Goal: Task Accomplishment & Management: Use online tool/utility

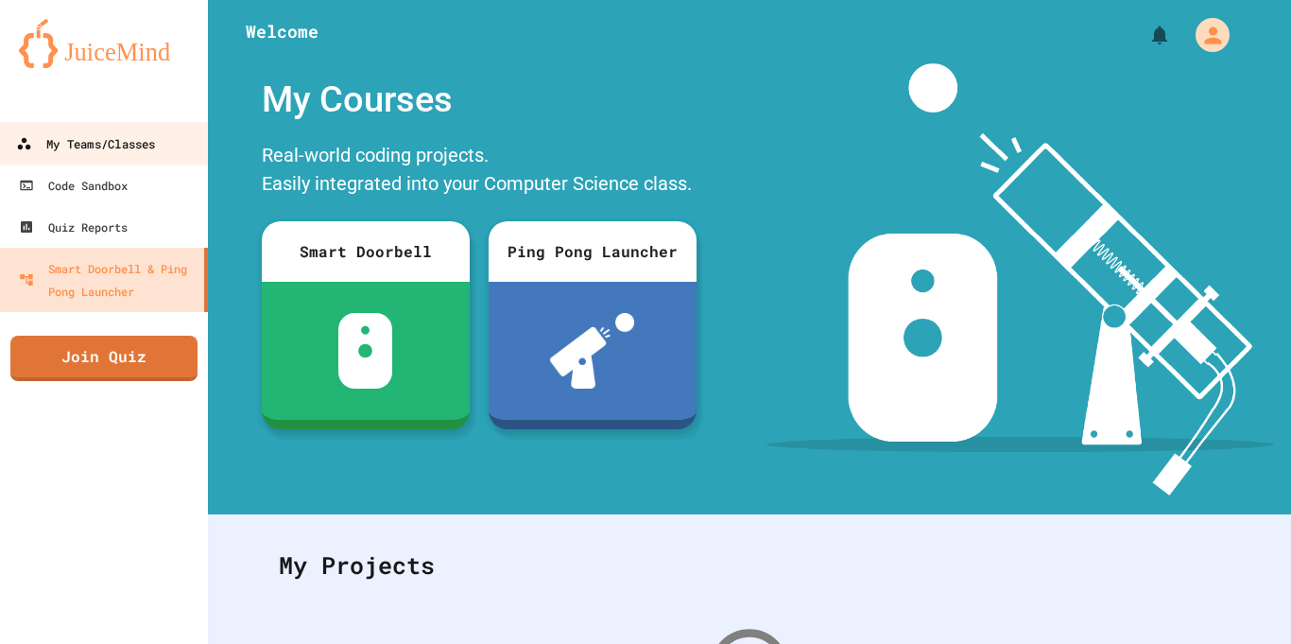
click at [128, 148] on div "My Teams/Classes" at bounding box center [85, 144] width 139 height 24
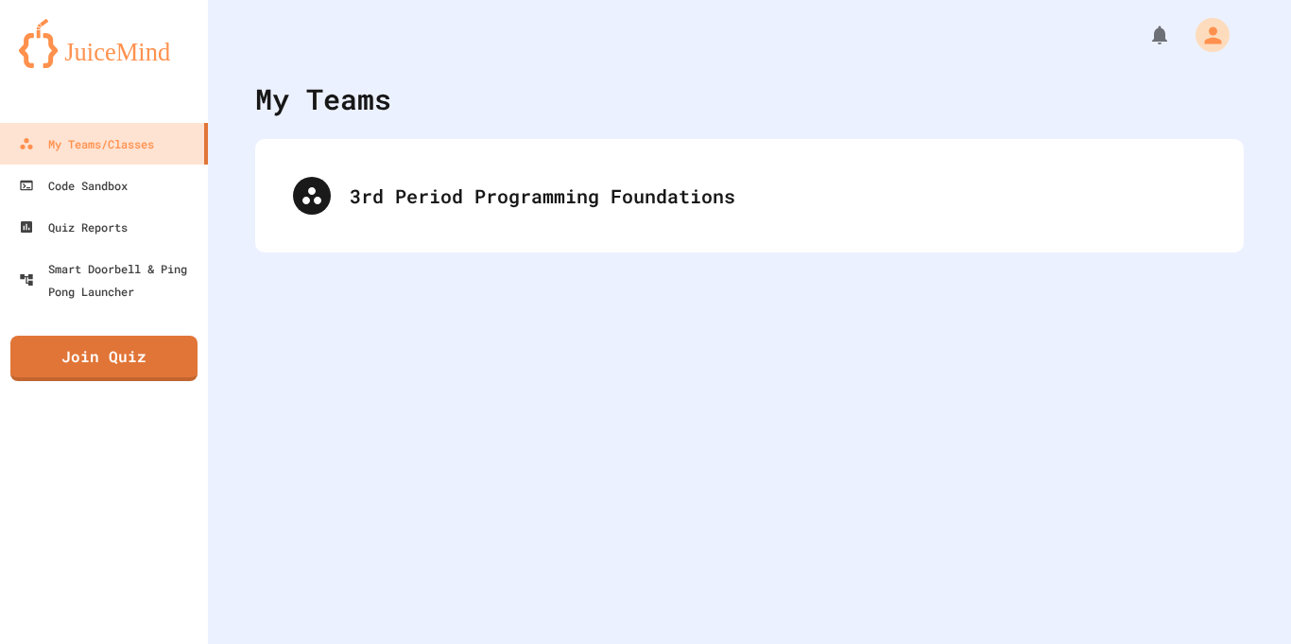
click at [437, 240] on div "3rd Period Programming Foundations" at bounding box center [749, 195] width 988 height 113
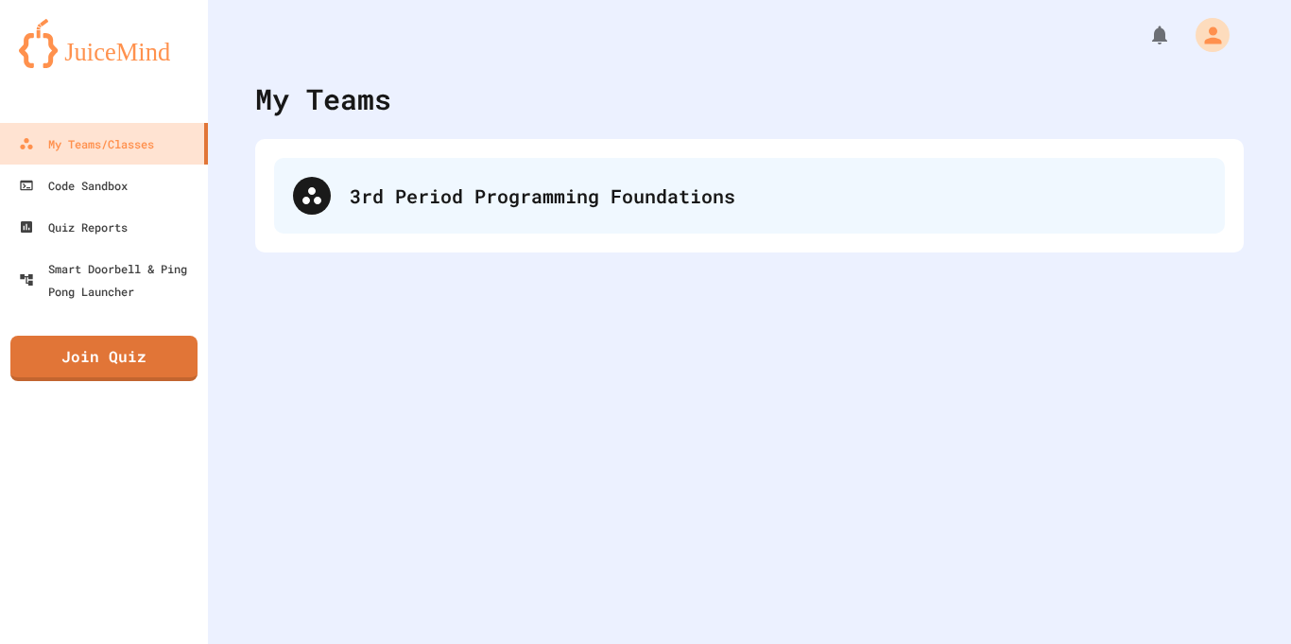
click at [358, 193] on div "3rd Period Programming Foundations" at bounding box center [778, 195] width 856 height 28
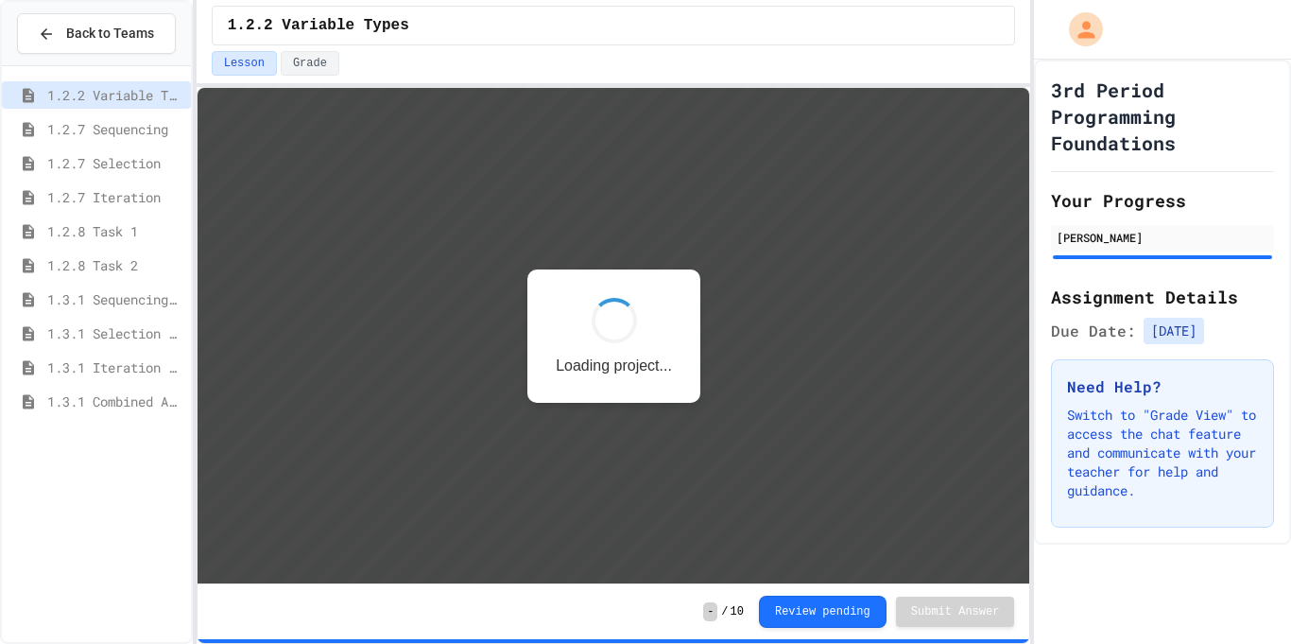
scroll to position [2, 0]
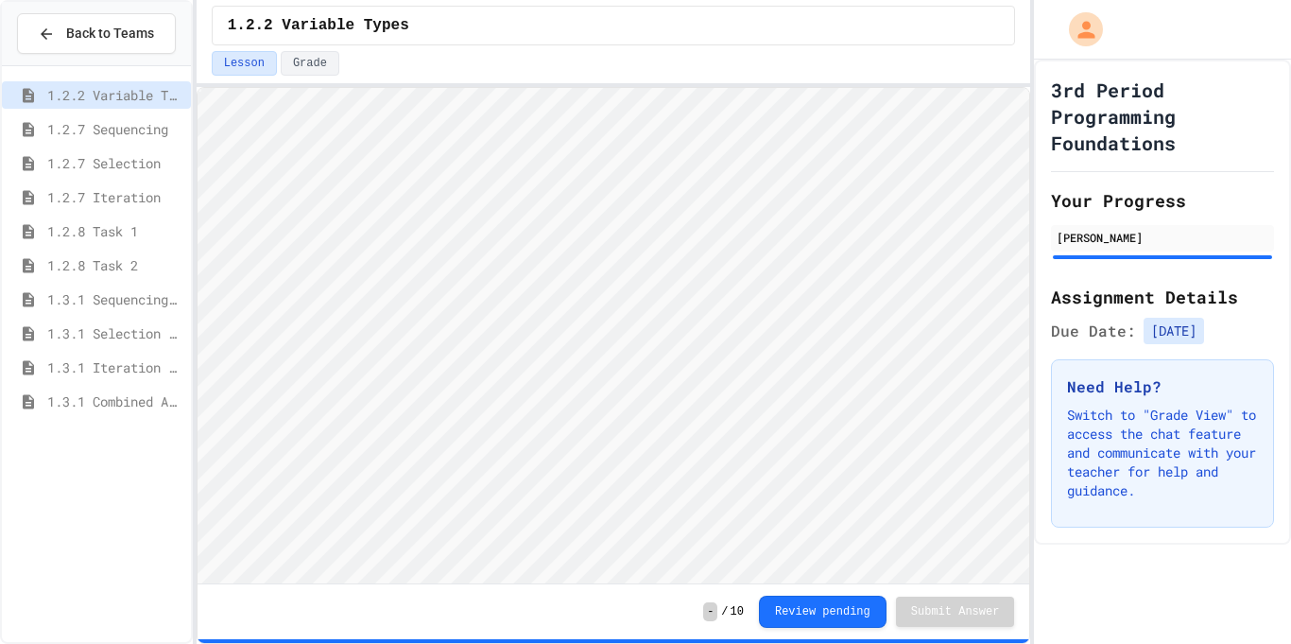
click at [1029, 88] on html "Loading project... ! Error Loading Project There was an error loading the proje…" at bounding box center [613, 88] width 832 height 0
click at [134, 393] on span "1.3.1 Combined Algorithims" at bounding box center [115, 401] width 136 height 20
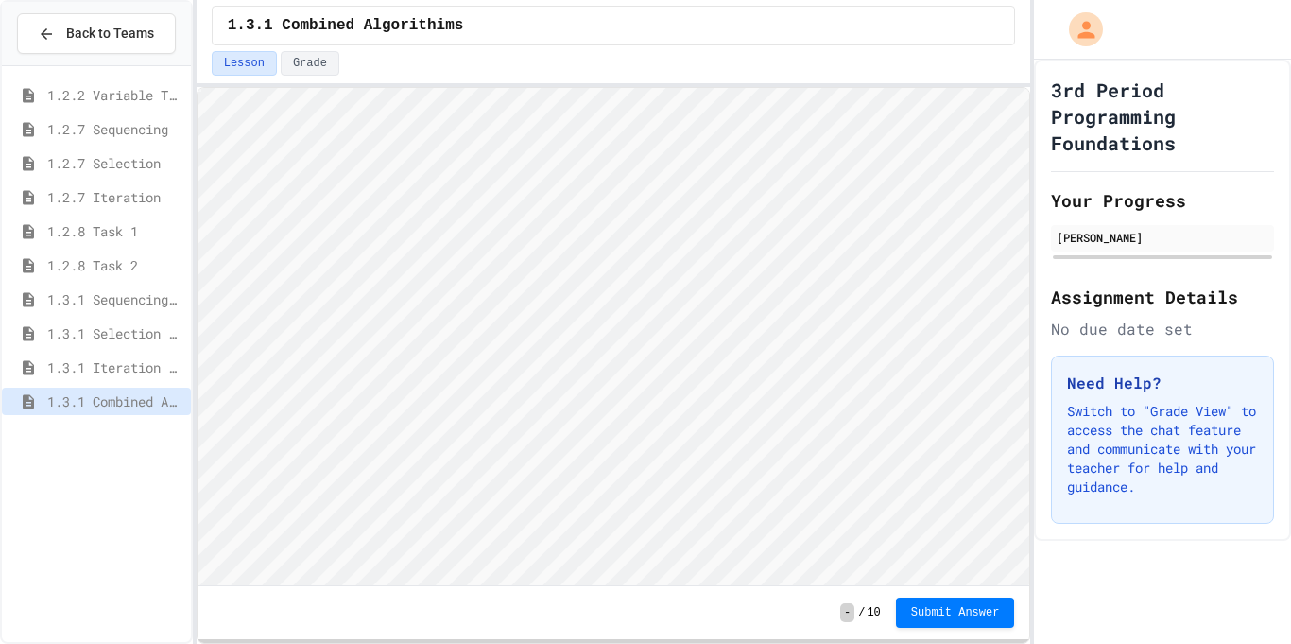
scroll to position [2, 0]
click at [1029, 88] on html "Loading project... ! Error Loading Project There was an error loading the proje…" at bounding box center [613, 88] width 832 height 0
click at [1274, 382] on div "3rd Period Programming Foundations Your Progress Mahmoud Alasfoor Assignment De…" at bounding box center [1162, 300] width 257 height 481
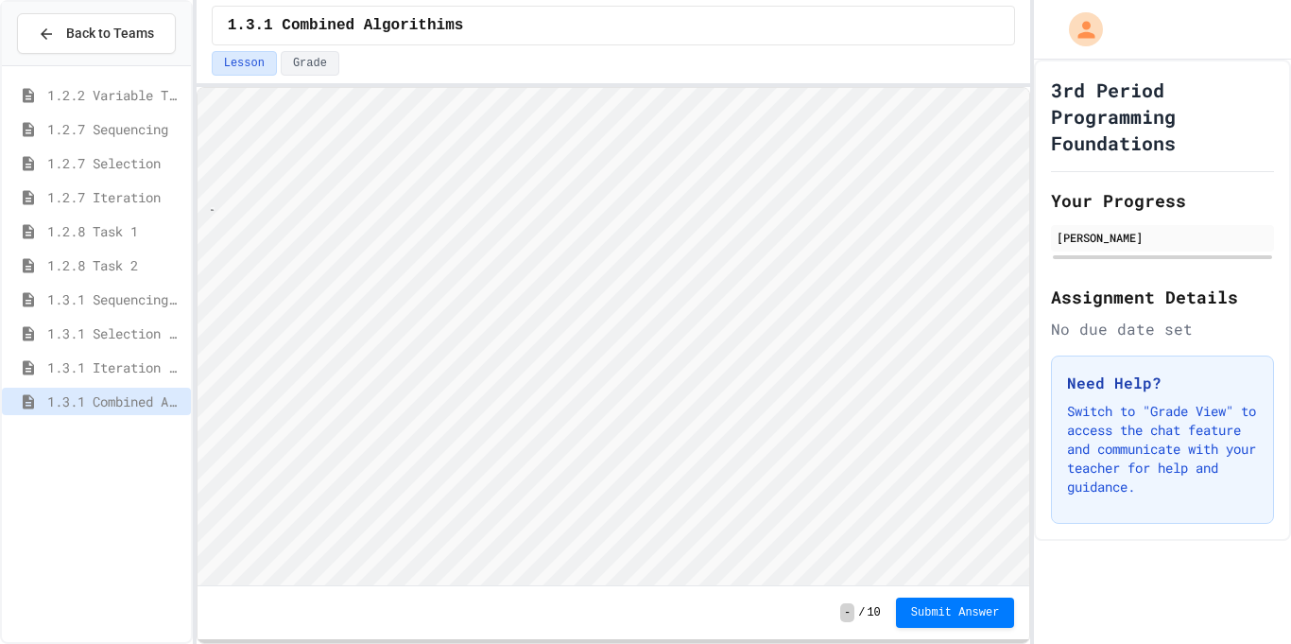
scroll to position [2, 38]
type textarea "******"
click at [983, 607] on span "Submit Answer" at bounding box center [955, 610] width 89 height 15
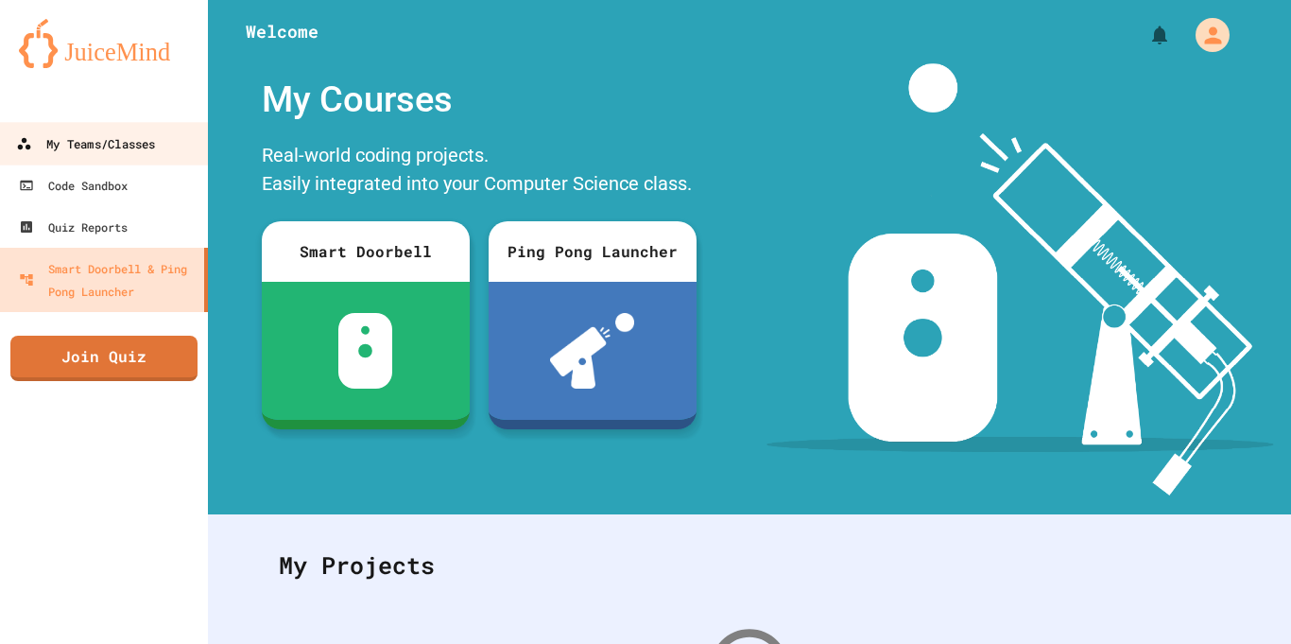
click at [101, 146] on div "My Teams/Classes" at bounding box center [85, 144] width 139 height 24
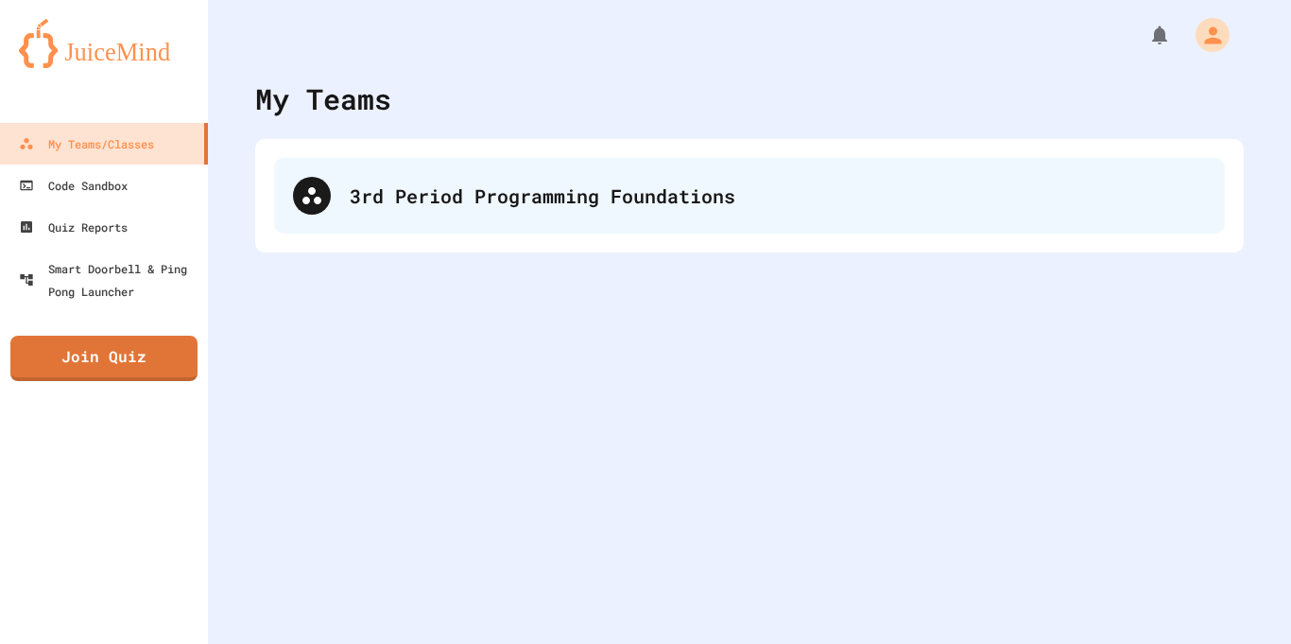
click at [395, 207] on div "3rd Period Programming Foundations" at bounding box center [778, 195] width 856 height 28
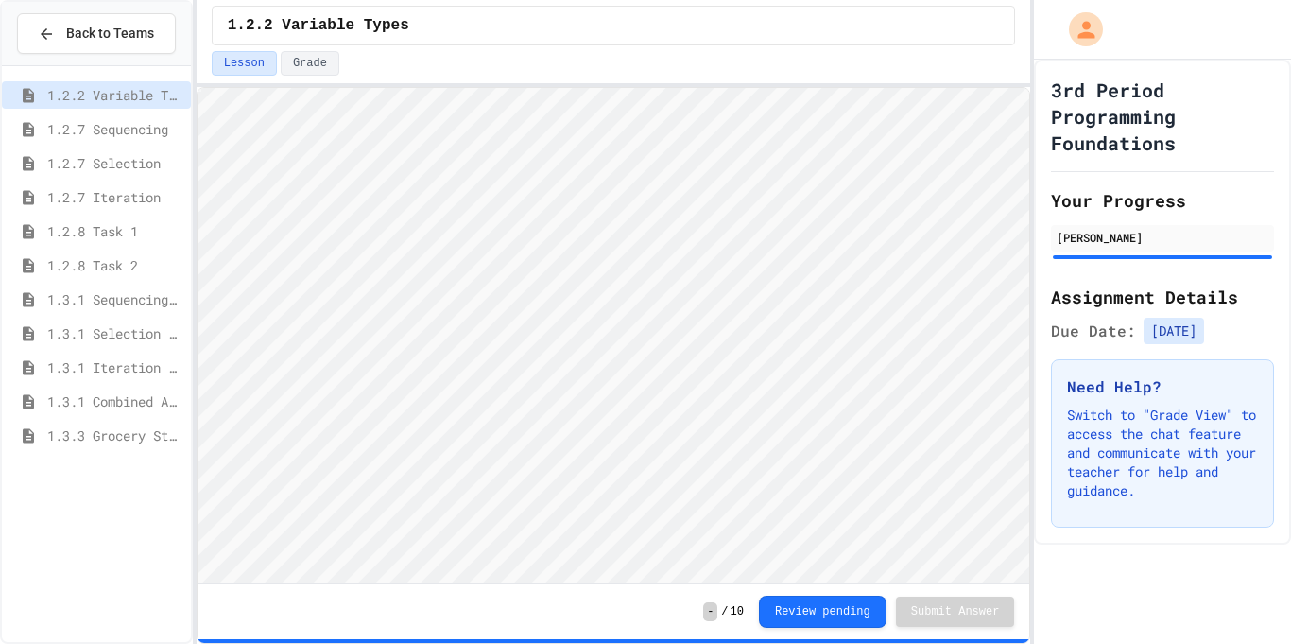
scroll to position [2, 0]
click at [134, 410] on span "1.3.1 Combined Algorithims" at bounding box center [115, 401] width 136 height 20
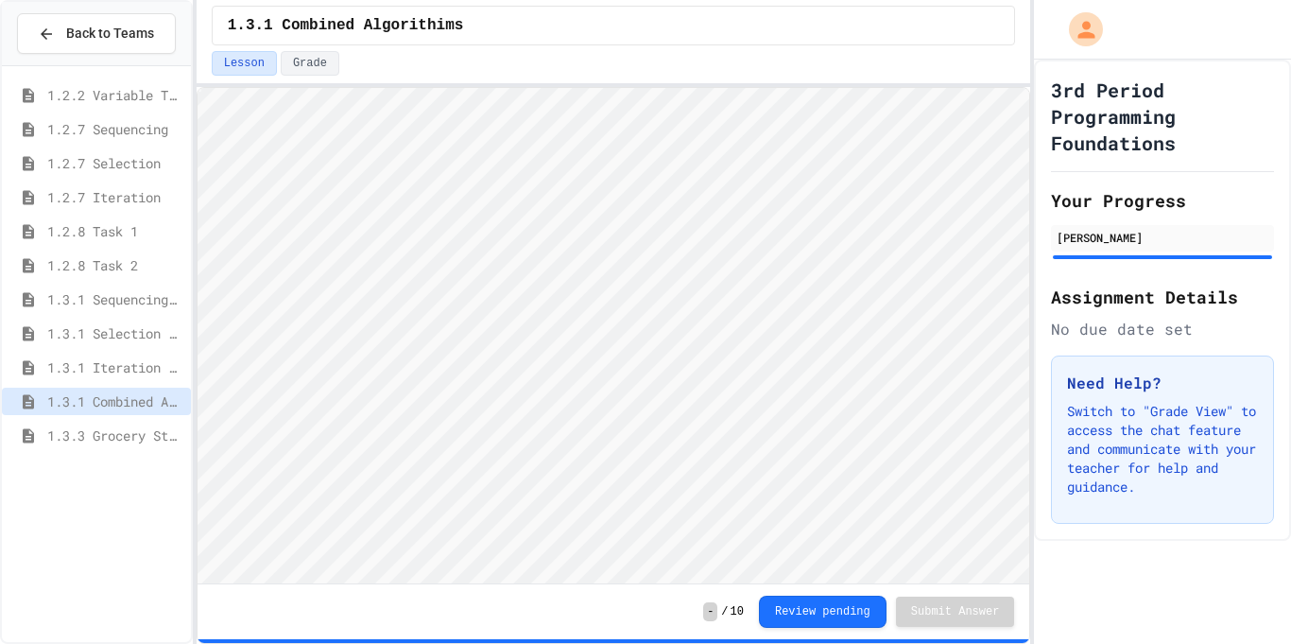
click at [64, 441] on span "1.3.3 Grocery Store Task" at bounding box center [115, 435] width 136 height 20
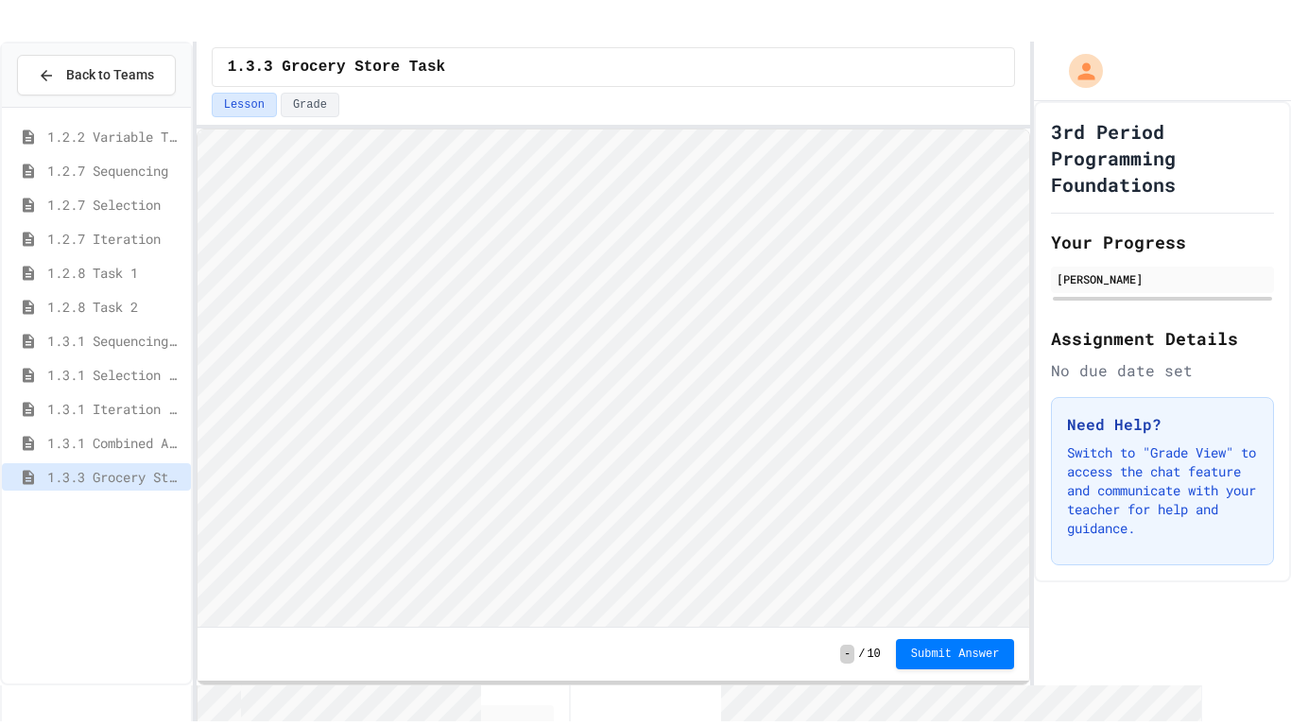
scroll to position [2, 0]
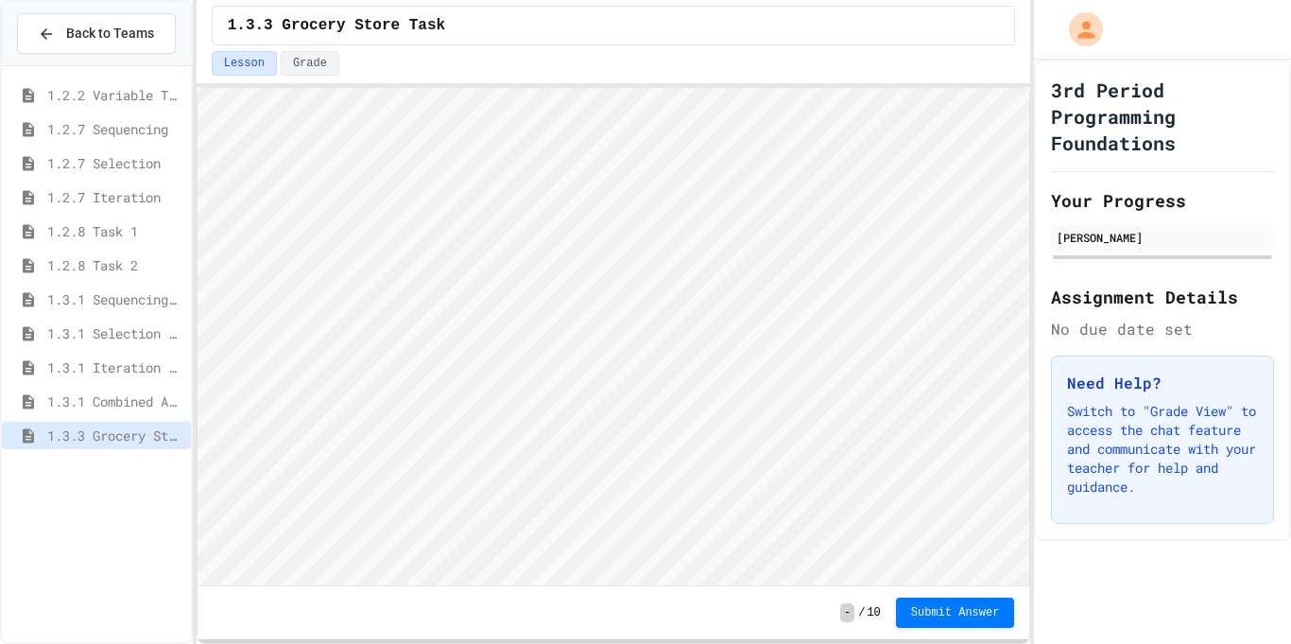
click at [1029, 88] on html "Loading project... ! Error Loading Project There was an error loading the proje…" at bounding box center [613, 88] width 832 height 0
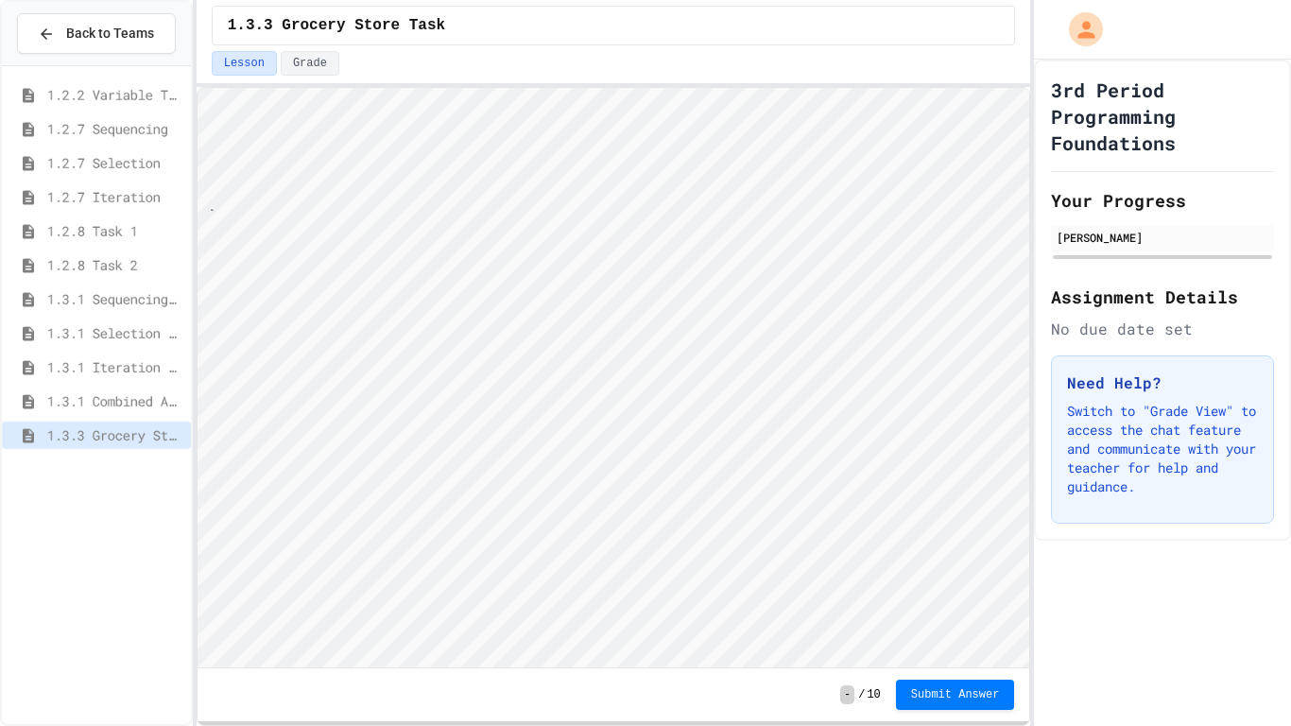
scroll to position [2, 18]
type textarea "***"
click at [1074, 195] on h2 "Your Progress" at bounding box center [1162, 200] width 223 height 26
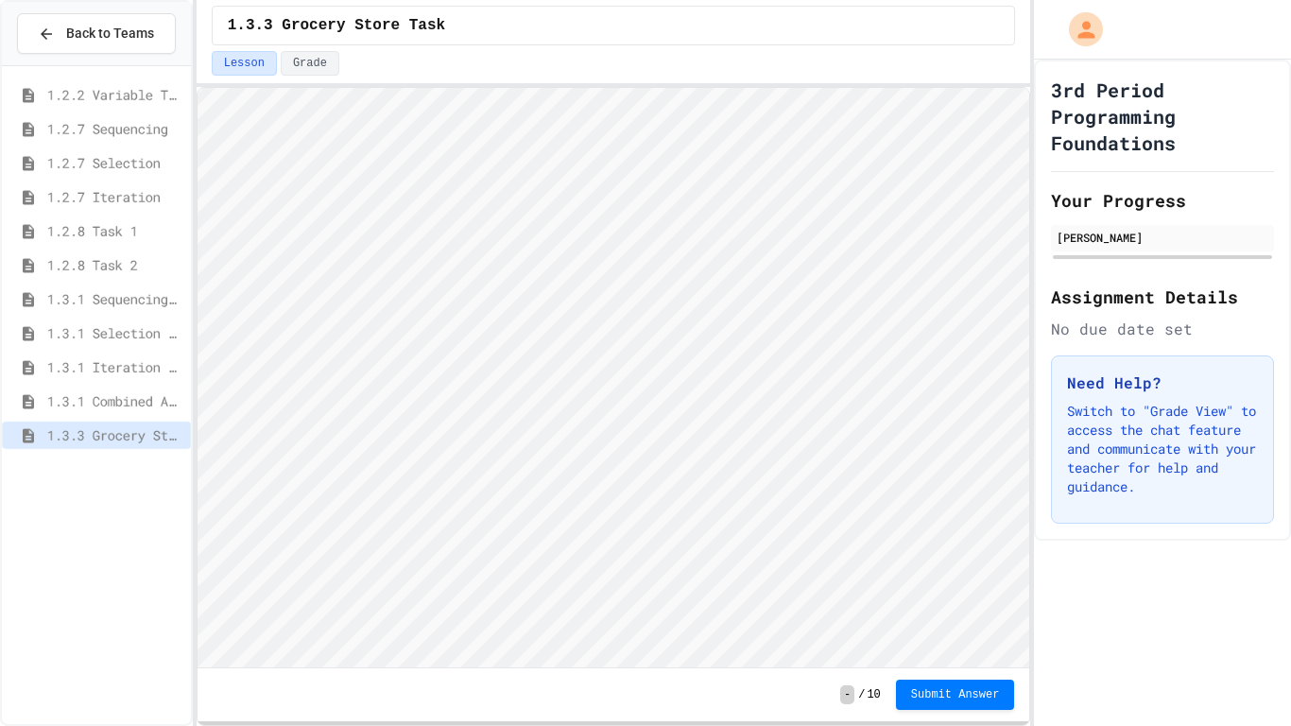
type textarea "***"
type textarea "*"
click at [957, 643] on span "Submit Answer" at bounding box center [955, 692] width 89 height 15
